Goal: Information Seeking & Learning: Compare options

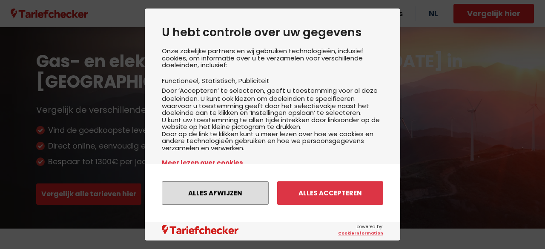
click at [239, 196] on button "Alles afwijzen" at bounding box center [215, 192] width 107 height 23
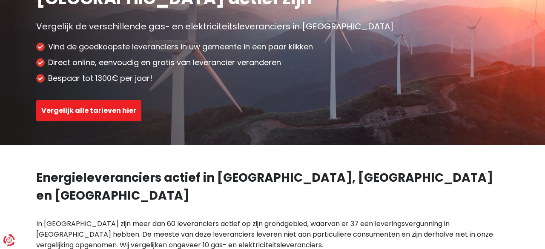
scroll to position [84, 0]
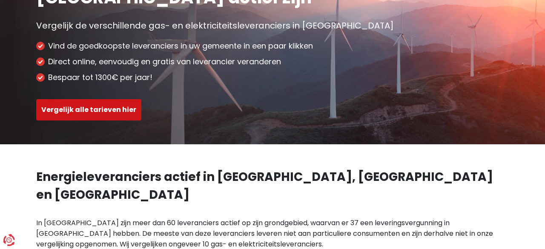
click at [111, 111] on button "Vergelijk alle tarieven hier" at bounding box center [88, 109] width 105 height 21
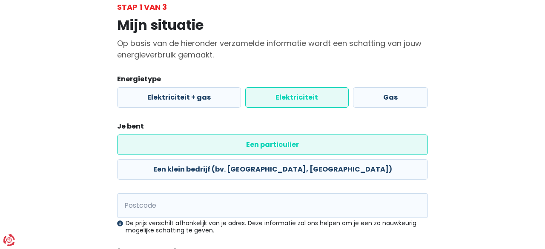
scroll to position [56, 0]
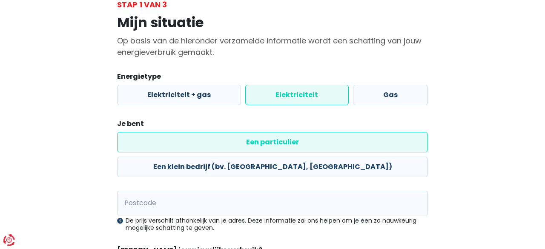
click at [318, 94] on label "Elektriciteit" at bounding box center [296, 95] width 103 height 20
click at [318, 94] on input "Elektriciteit" at bounding box center [296, 95] width 103 height 20
click at [302, 95] on label "Elektriciteit" at bounding box center [296, 95] width 103 height 20
click at [302, 95] on input "Elektriciteit" at bounding box center [296, 95] width 103 height 20
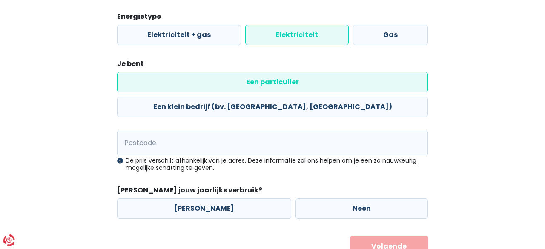
scroll to position [124, 0]
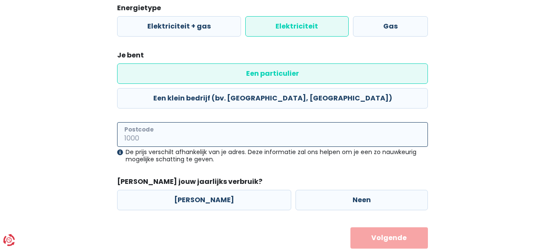
click at [170, 122] on input "Postcode" at bounding box center [272, 134] width 311 height 25
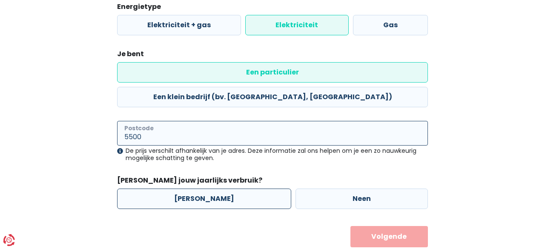
type input "5500"
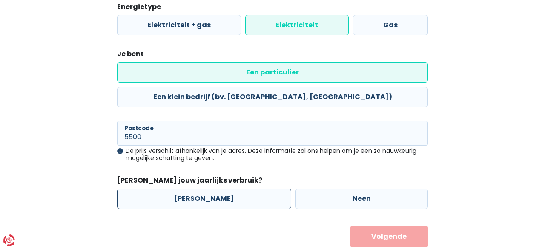
click at [193, 189] on label "[PERSON_NAME]" at bounding box center [204, 199] width 174 height 20
click at [193, 189] on input "[PERSON_NAME]" at bounding box center [204, 199] width 174 height 20
radio input "true"
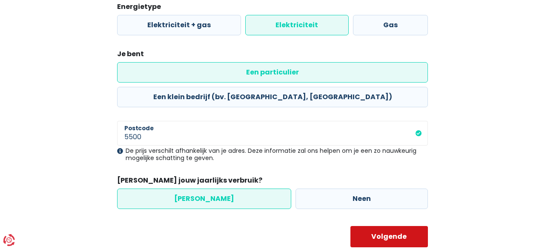
click at [394, 226] on button "Volgende" at bounding box center [390, 236] width 78 height 21
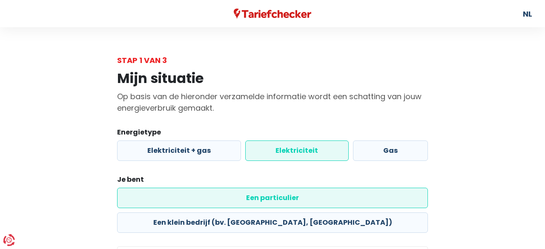
select select
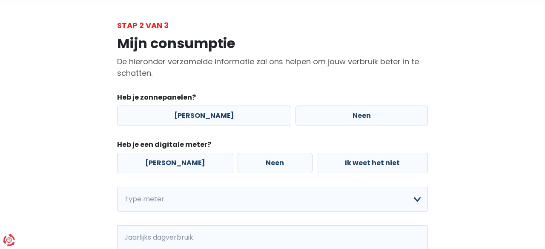
scroll to position [54, 0]
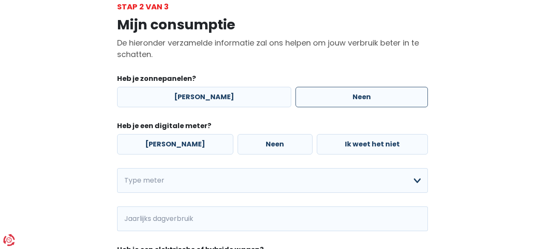
click at [351, 97] on label "Neen" at bounding box center [362, 97] width 132 height 20
click at [351, 97] on input "Neen" at bounding box center [362, 97] width 132 height 20
radio input "true"
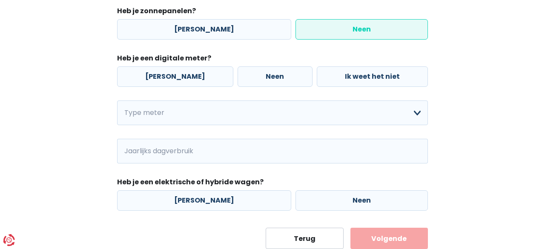
scroll to position [124, 0]
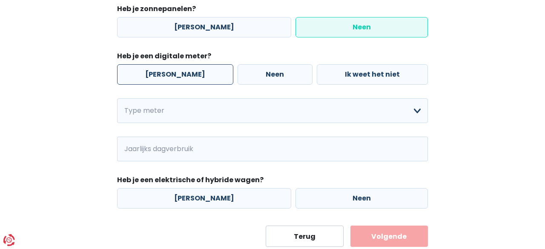
click at [165, 77] on label "[PERSON_NAME]" at bounding box center [175, 74] width 116 height 20
click at [165, 77] on input "[PERSON_NAME]" at bounding box center [175, 74] width 116 height 20
radio input "true"
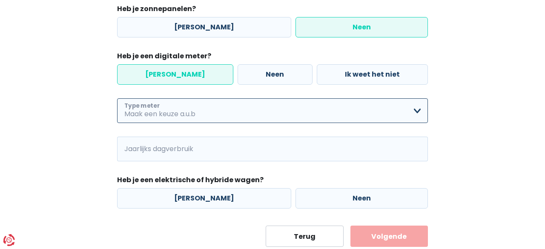
click at [419, 115] on select "Enkelvoudig Tweevoudig Enkelvoudig + uitsluitend nachttarief Tweevoudig + uitsl…" at bounding box center [272, 110] width 311 height 25
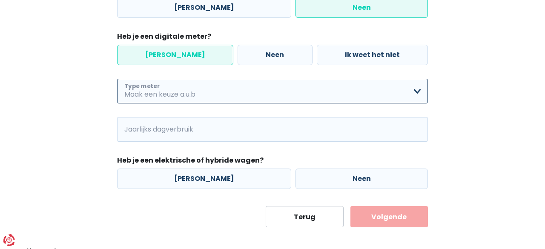
scroll to position [148, 0]
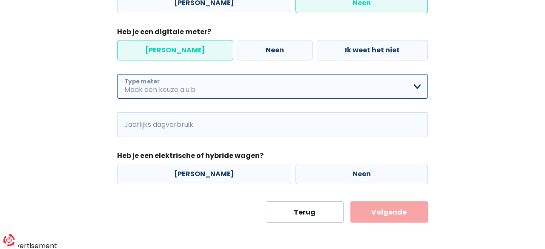
click at [417, 86] on select "Enkelvoudig Tweevoudig Enkelvoudig + uitsluitend nachttarief Tweevoudig + uitsl…" at bounding box center [272, 86] width 311 height 25
select select "day_night_bi_hourly"
click at [117, 74] on select "Enkelvoudig Tweevoudig Enkelvoudig + uitsluitend nachttarief Tweevoudig + uitsl…" at bounding box center [272, 86] width 311 height 25
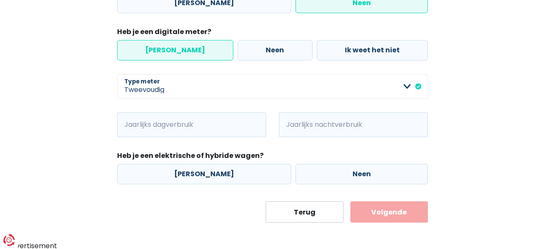
click at [200, 127] on input "Jaarlijks dagverbruik" at bounding box center [204, 124] width 126 height 25
type input "1500"
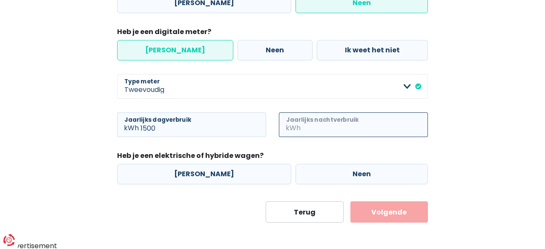
click at [304, 125] on input "Jaarlijks nachtverbruik" at bounding box center [365, 124] width 126 height 25
type input "750"
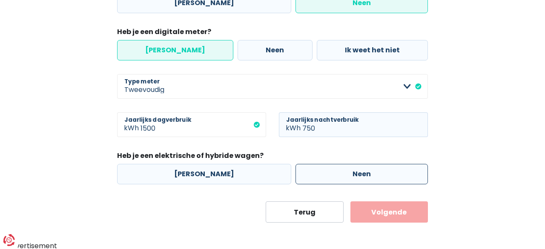
click at [353, 173] on label "Neen" at bounding box center [362, 174] width 132 height 20
click at [353, 173] on input "Neen" at bounding box center [362, 174] width 132 height 20
radio input "true"
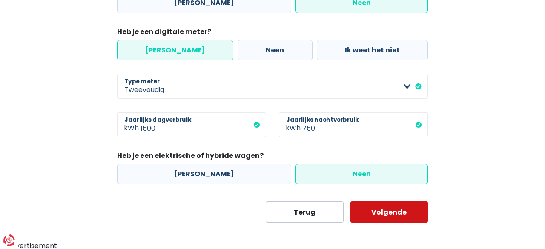
click at [401, 213] on button "Volgende" at bounding box center [390, 211] width 78 height 21
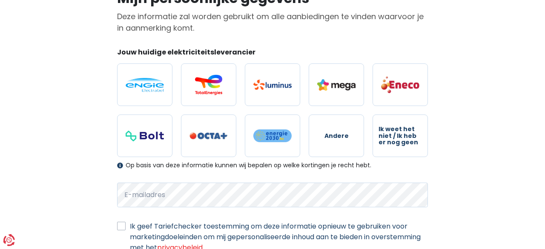
scroll to position [90, 0]
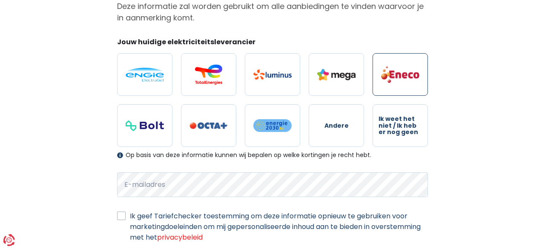
click at [396, 71] on img at bounding box center [400, 75] width 38 height 18
click at [396, 71] on input "radio" at bounding box center [400, 74] width 55 height 43
radio input "true"
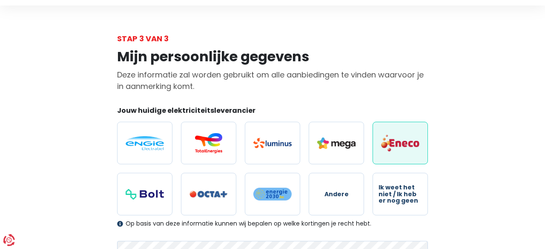
scroll to position [0, 0]
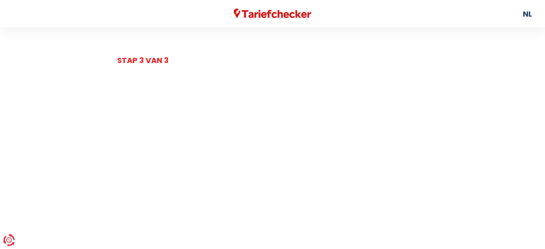
scroll to position [148, 0]
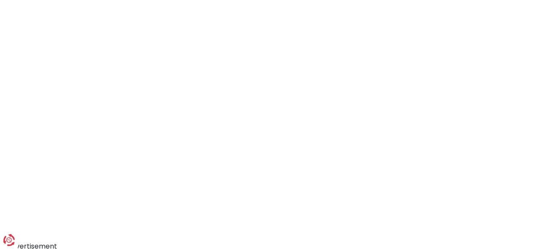
select select "day_night_bi_hourly"
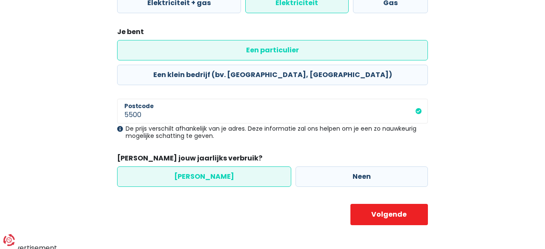
scroll to position [126, 0]
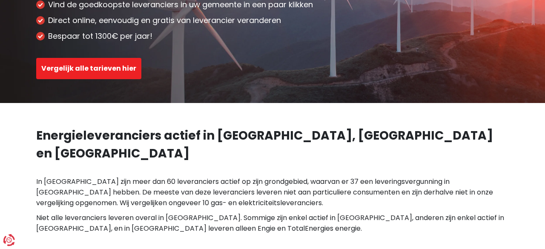
scroll to position [84, 0]
